Goal: Task Accomplishment & Management: Use online tool/utility

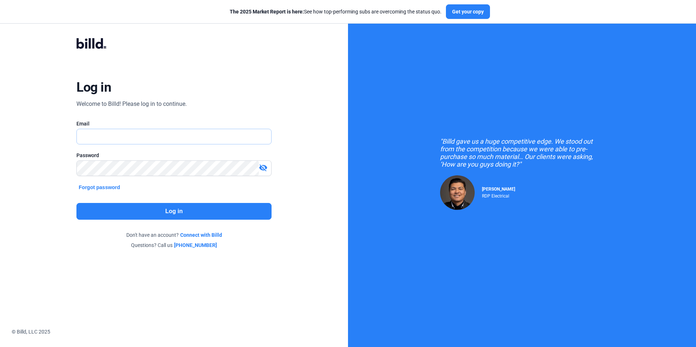
type input "[PERSON_NAME][EMAIL_ADDRESS][DOMAIN_NAME]"
click at [196, 210] on button "Log in" at bounding box center [173, 211] width 195 height 17
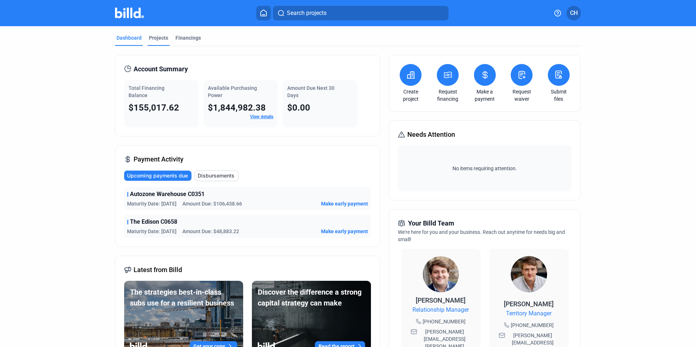
click at [156, 37] on div "Projects" at bounding box center [158, 37] width 19 height 7
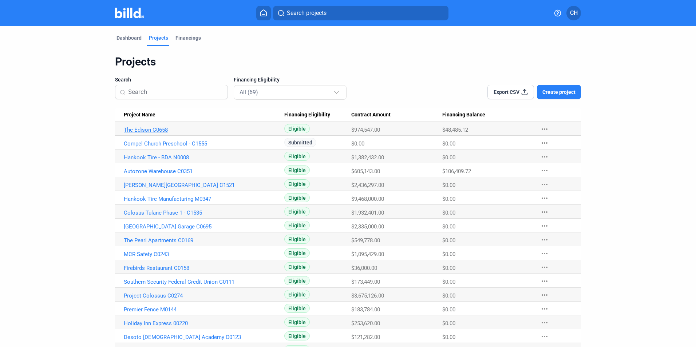
click at [157, 129] on link "The Edison C0658" at bounding box center [204, 130] width 161 height 7
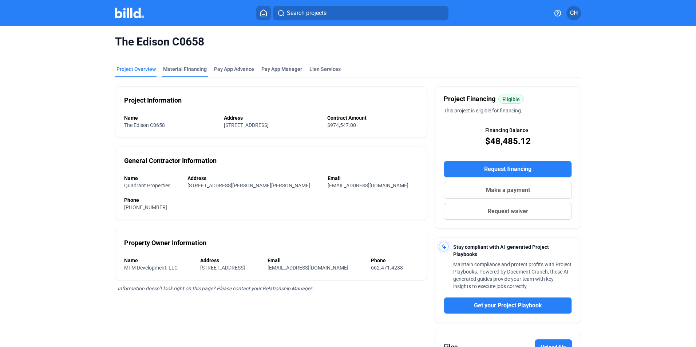
click at [190, 71] on div "Material Financing" at bounding box center [185, 69] width 44 height 7
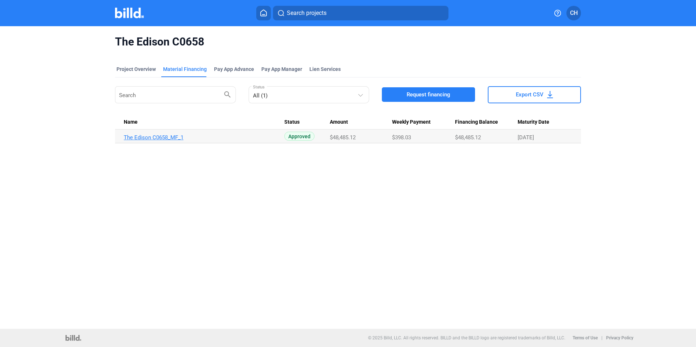
click at [150, 137] on link "The Edison C0658_MF_1" at bounding box center [204, 137] width 161 height 7
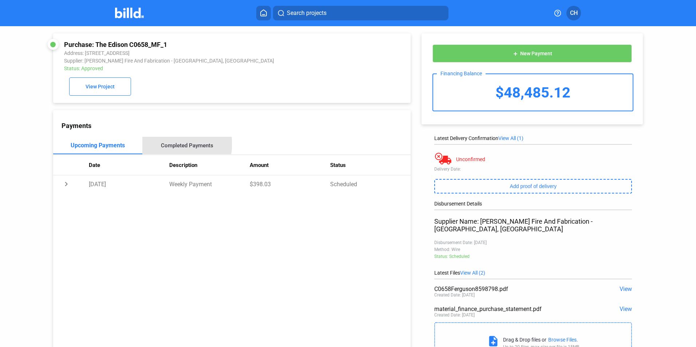
click at [184, 146] on div "Completed Payments" at bounding box center [187, 145] width 52 height 7
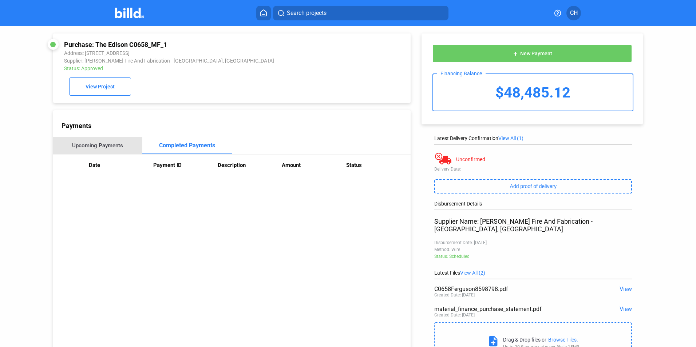
click at [120, 147] on div "Upcoming Payments" at bounding box center [97, 145] width 51 height 7
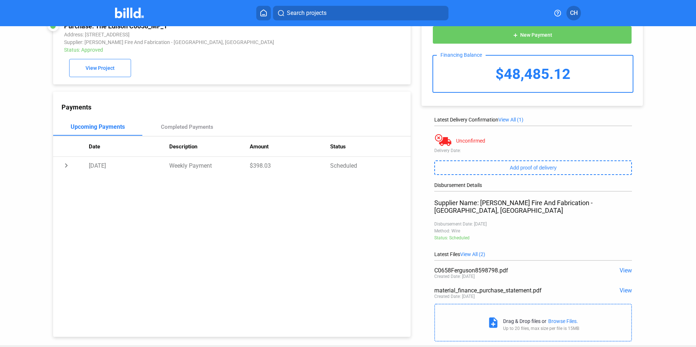
scroll to position [29, 0]
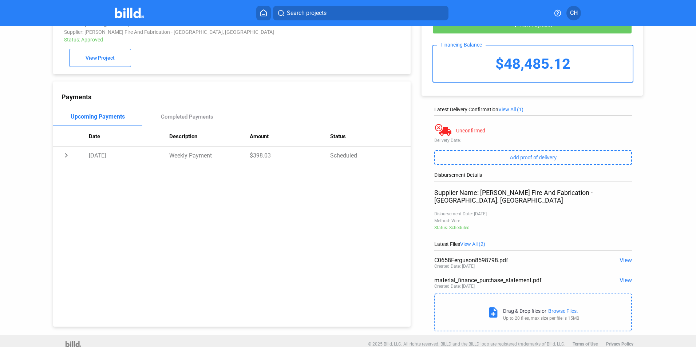
click at [623, 257] on span "View" at bounding box center [626, 260] width 12 height 7
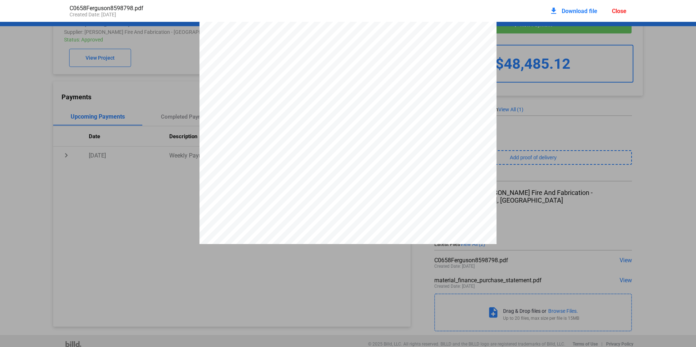
scroll to position [0, 0]
click at [162, 206] on div at bounding box center [348, 214] width 696 height 385
click at [622, 273] on pdf-viewer at bounding box center [348, 161] width 696 height 278
click at [618, 11] on div "Close" at bounding box center [619, 11] width 15 height 7
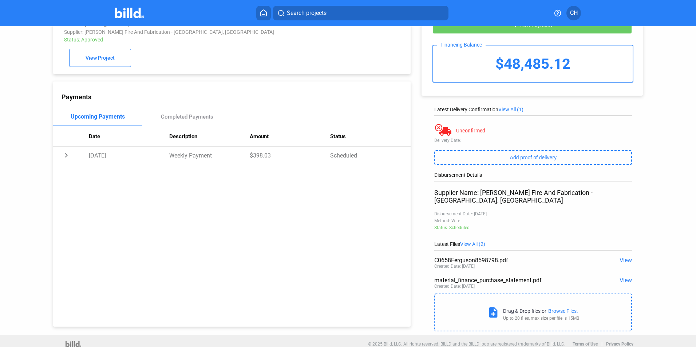
click at [622, 277] on span "View" at bounding box center [626, 280] width 12 height 7
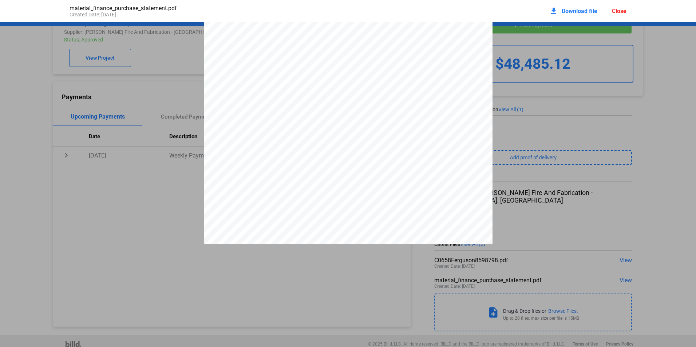
click at [618, 8] on div "Close" at bounding box center [619, 11] width 15 height 7
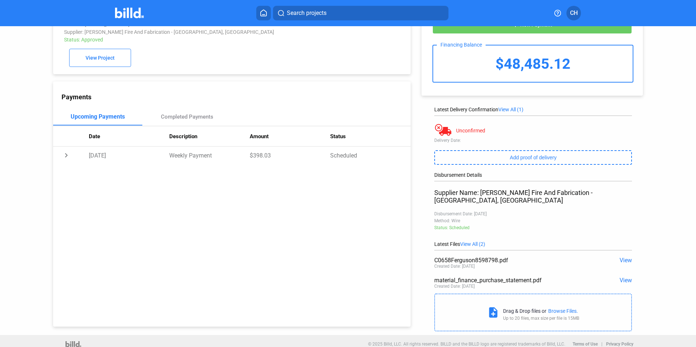
click at [513, 109] on span "View All (1)" at bounding box center [511, 110] width 25 height 6
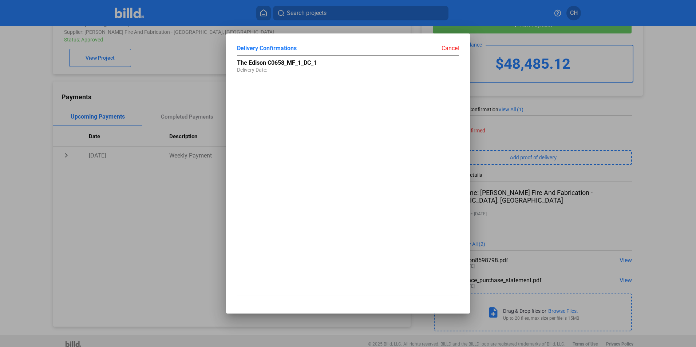
click at [450, 47] on div "Cancel" at bounding box center [403, 47] width 111 height 7
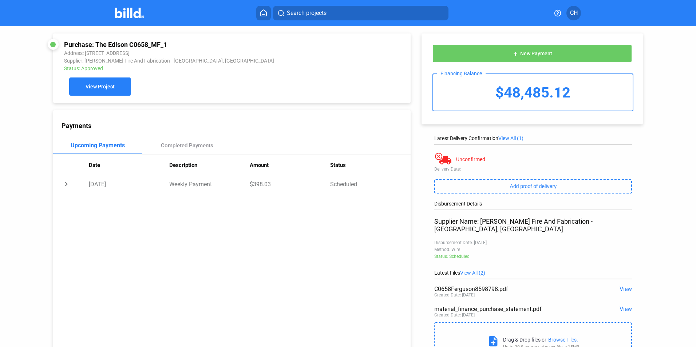
click at [108, 85] on span "View Project" at bounding box center [100, 87] width 29 height 6
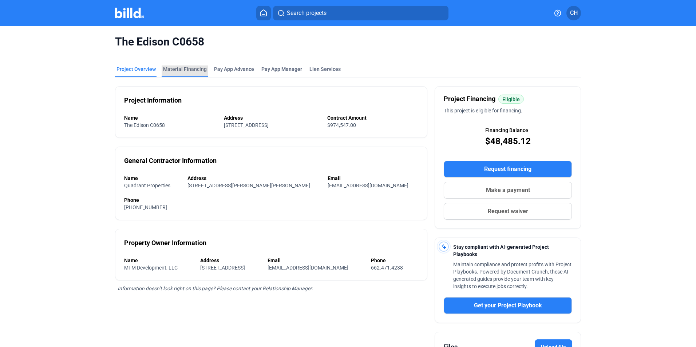
click at [193, 67] on div "Material Financing" at bounding box center [185, 69] width 44 height 7
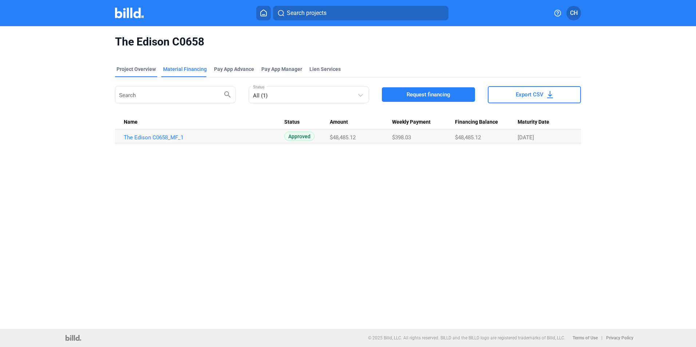
click at [128, 68] on div "Project Overview" at bounding box center [136, 69] width 39 height 7
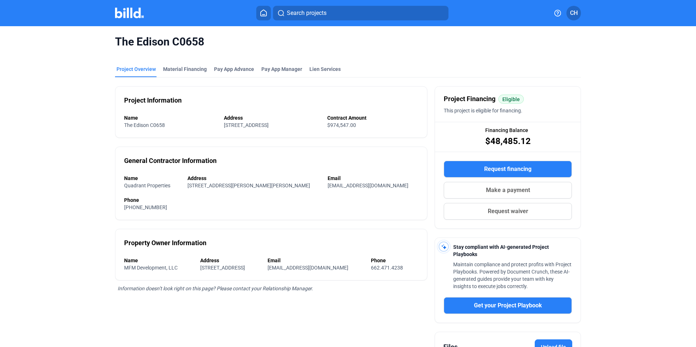
click at [124, 12] on img at bounding box center [129, 13] width 29 height 11
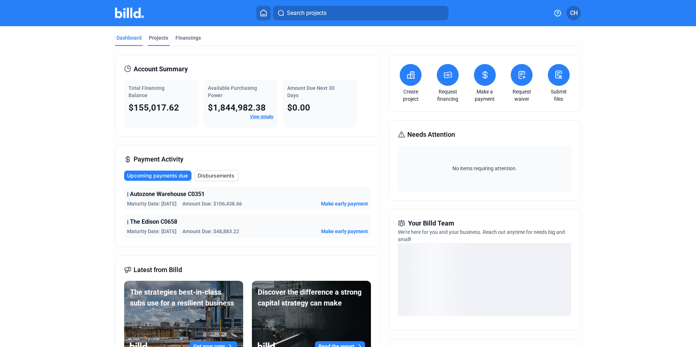
click at [155, 37] on div "Projects" at bounding box center [158, 37] width 19 height 7
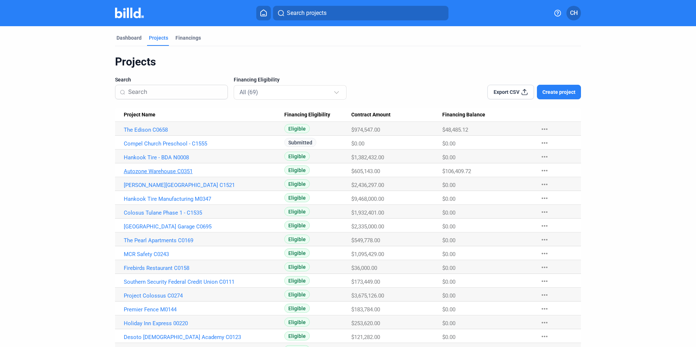
click at [163, 170] on link "Autozone Warehouse C0351" at bounding box center [204, 171] width 161 height 7
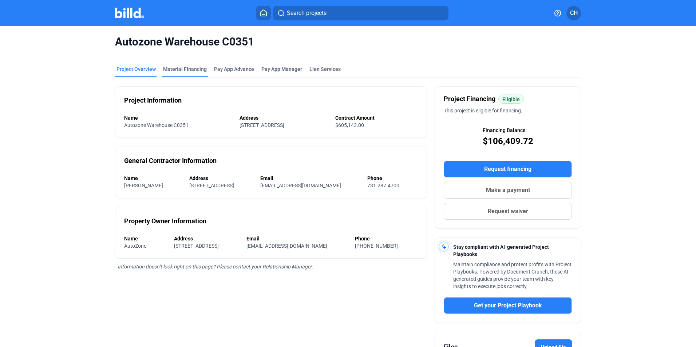
click at [181, 70] on div "Material Financing" at bounding box center [185, 69] width 44 height 7
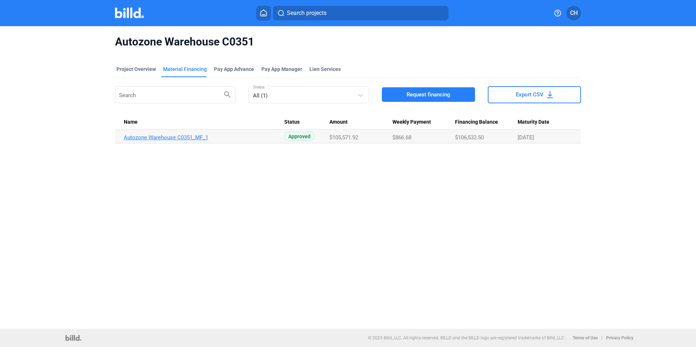
click at [196, 137] on link "Autozone Warehouse C0351_MF_1" at bounding box center [204, 137] width 161 height 7
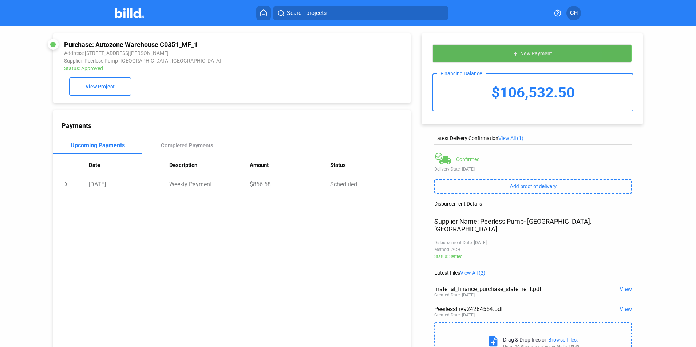
click at [476, 51] on button "add New Payment" at bounding box center [533, 53] width 200 height 18
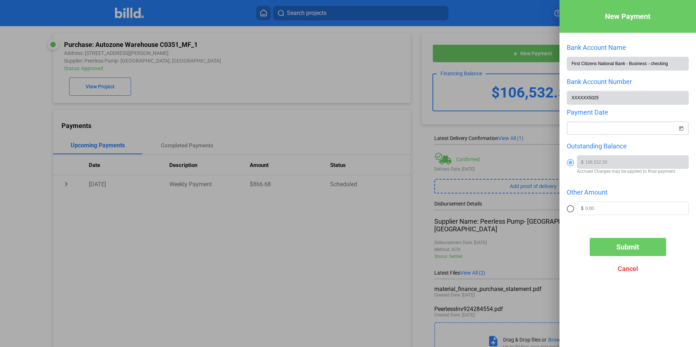
click at [682, 128] on span "Open calendar" at bounding box center [681, 123] width 17 height 17
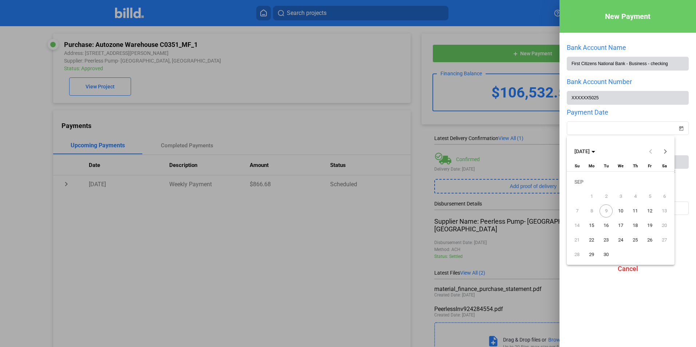
click at [619, 210] on span "10" at bounding box center [620, 211] width 13 height 13
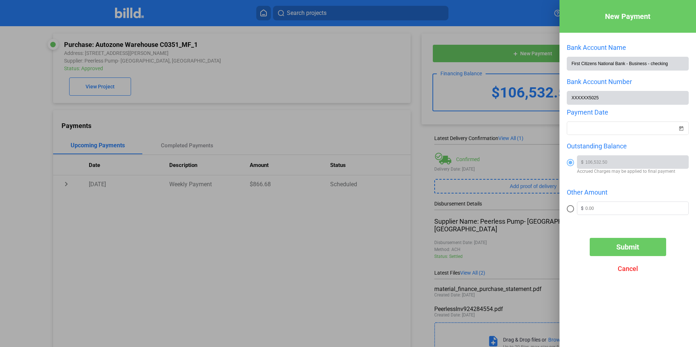
click at [630, 248] on span "Submit" at bounding box center [628, 247] width 23 height 9
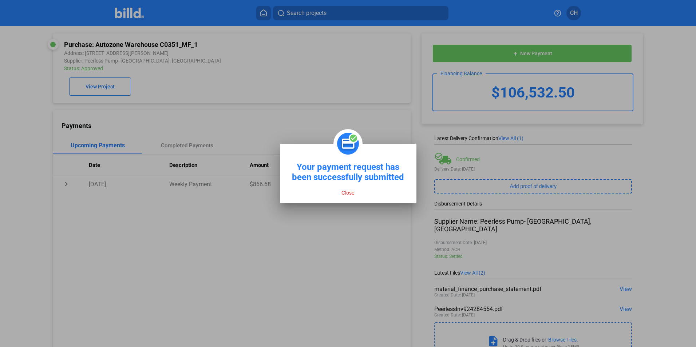
click at [349, 193] on button "Close" at bounding box center [347, 193] width 17 height 7
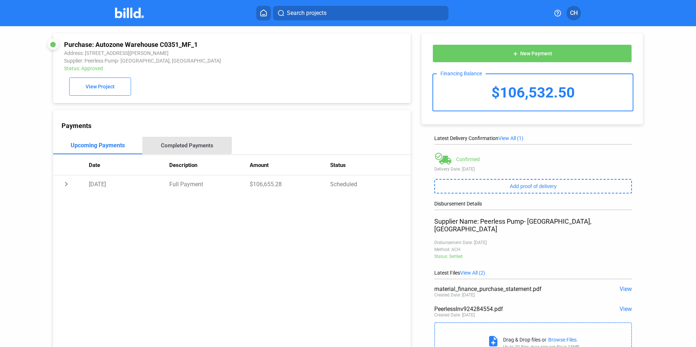
click at [181, 145] on div "Completed Payments" at bounding box center [187, 145] width 52 height 7
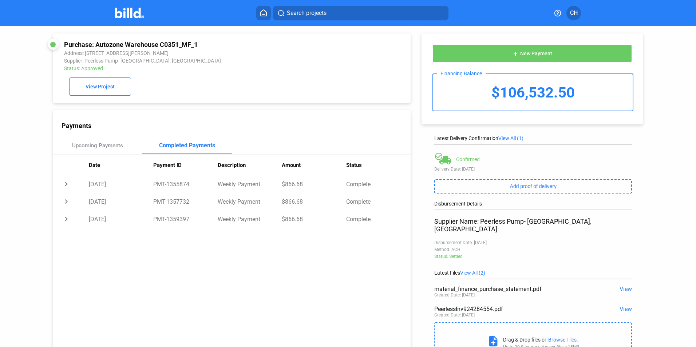
click at [133, 12] on img at bounding box center [129, 13] width 29 height 11
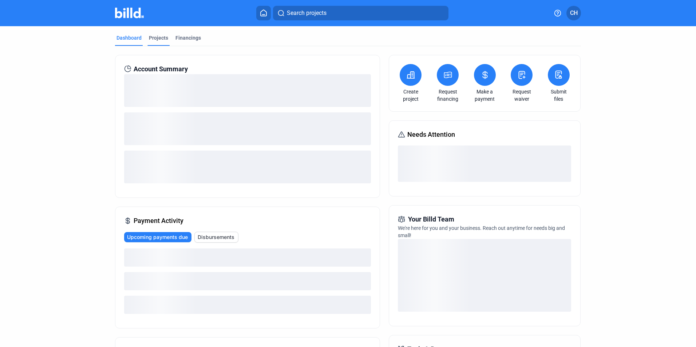
click at [152, 38] on div "Projects" at bounding box center [158, 37] width 19 height 7
